Goal: Navigation & Orientation: Find specific page/section

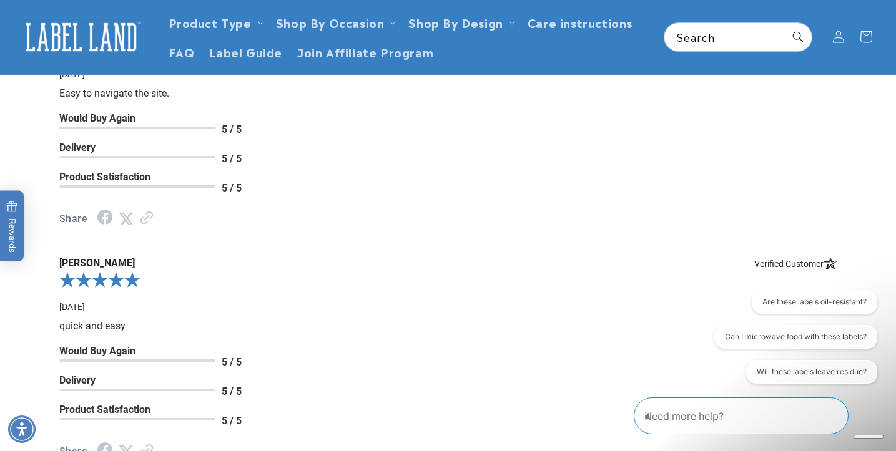
scroll to position [2105, 0]
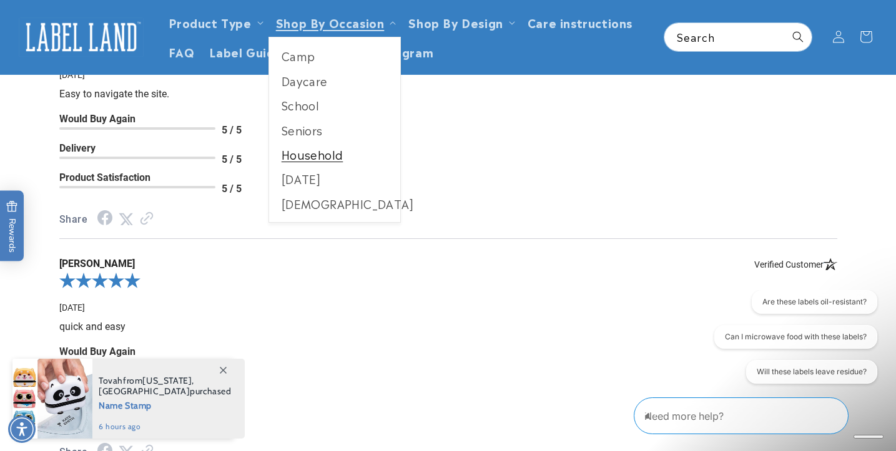
click at [331, 155] on link "Household" at bounding box center [335, 154] width 132 height 24
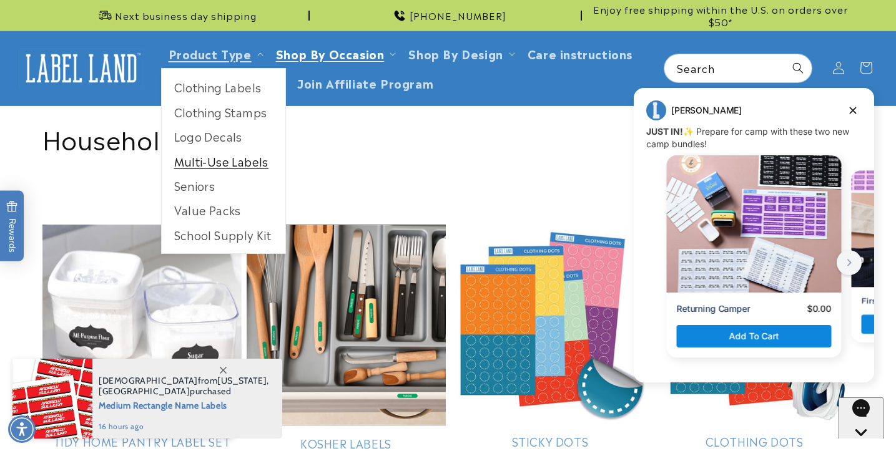
click at [208, 161] on link "Multi-Use Labels" at bounding box center [224, 161] width 124 height 24
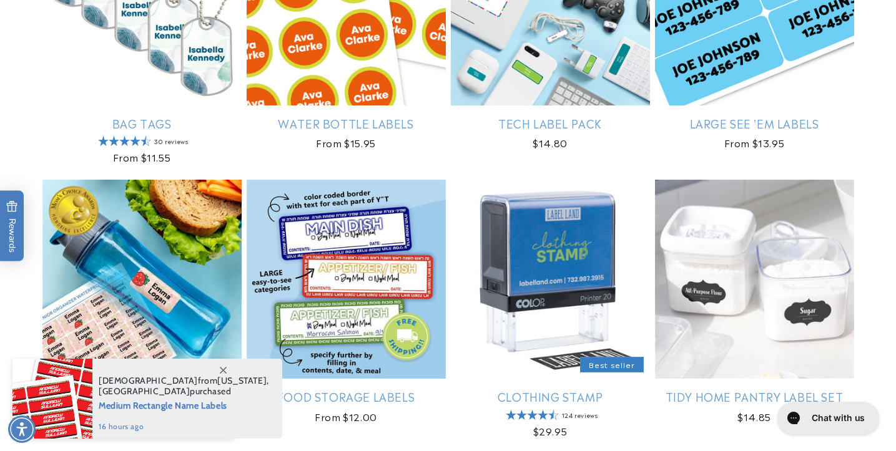
scroll to position [1160, 0]
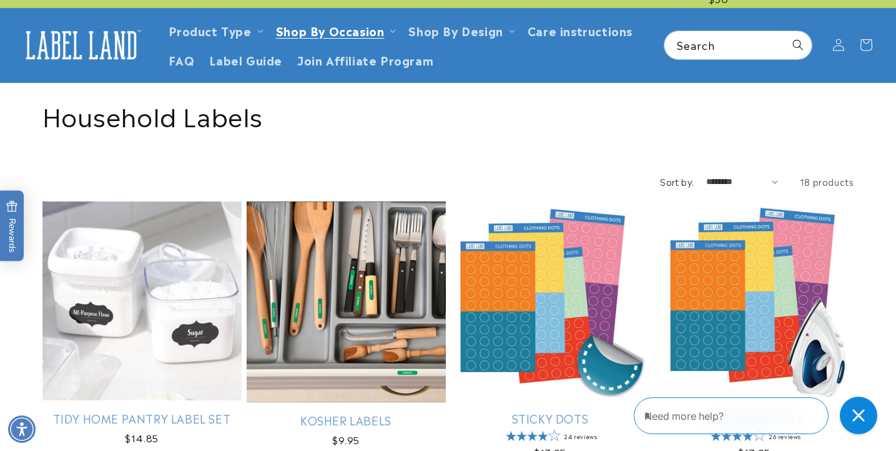
scroll to position [26, 0]
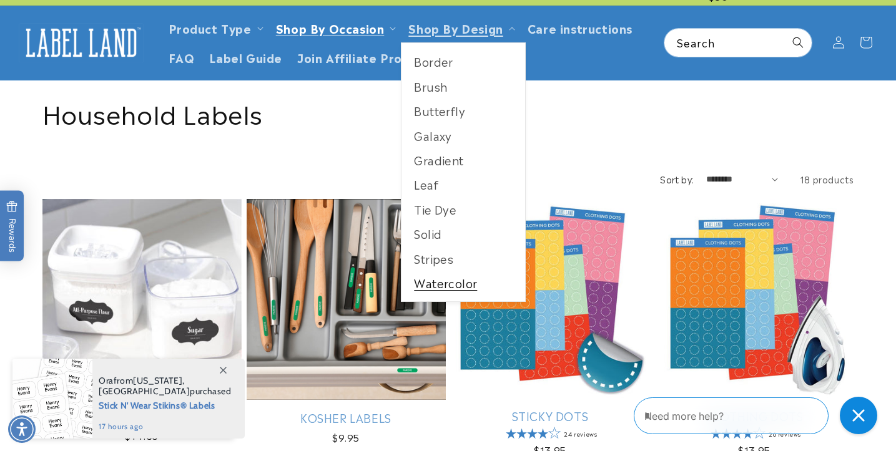
click at [438, 279] on link "Watercolor" at bounding box center [463, 283] width 124 height 24
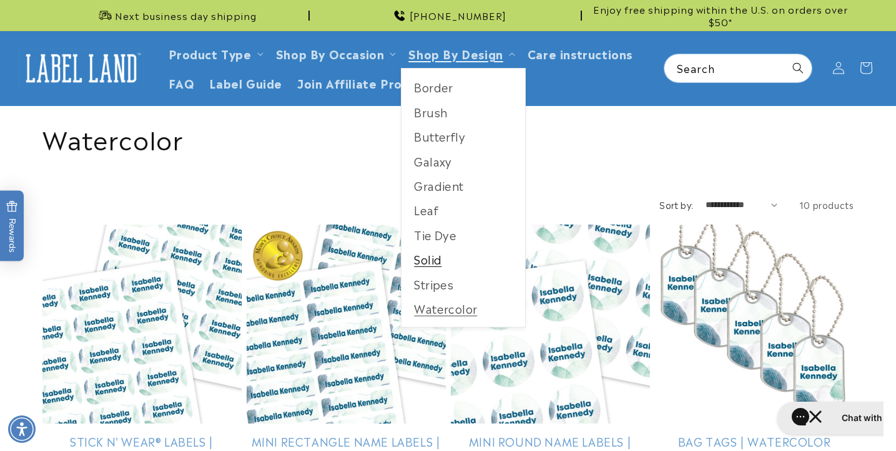
click at [427, 261] on link "Solid" at bounding box center [463, 259] width 124 height 24
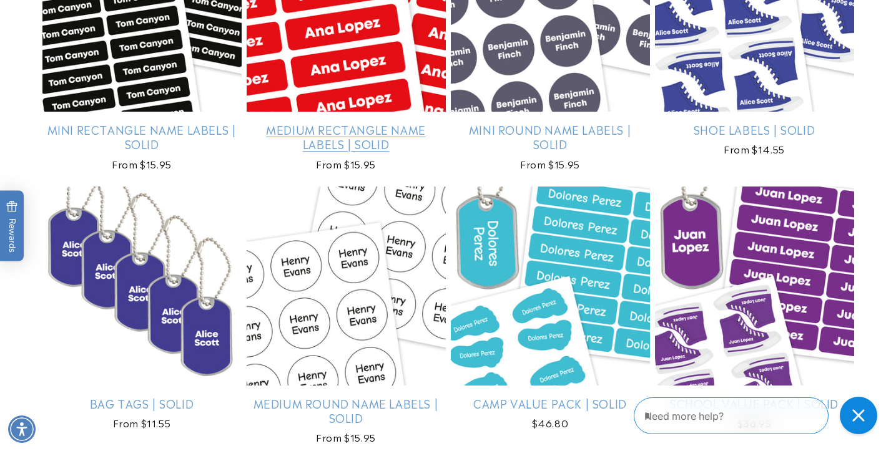
scroll to position [317, 0]
